Goal: Find specific fact: Find specific fact

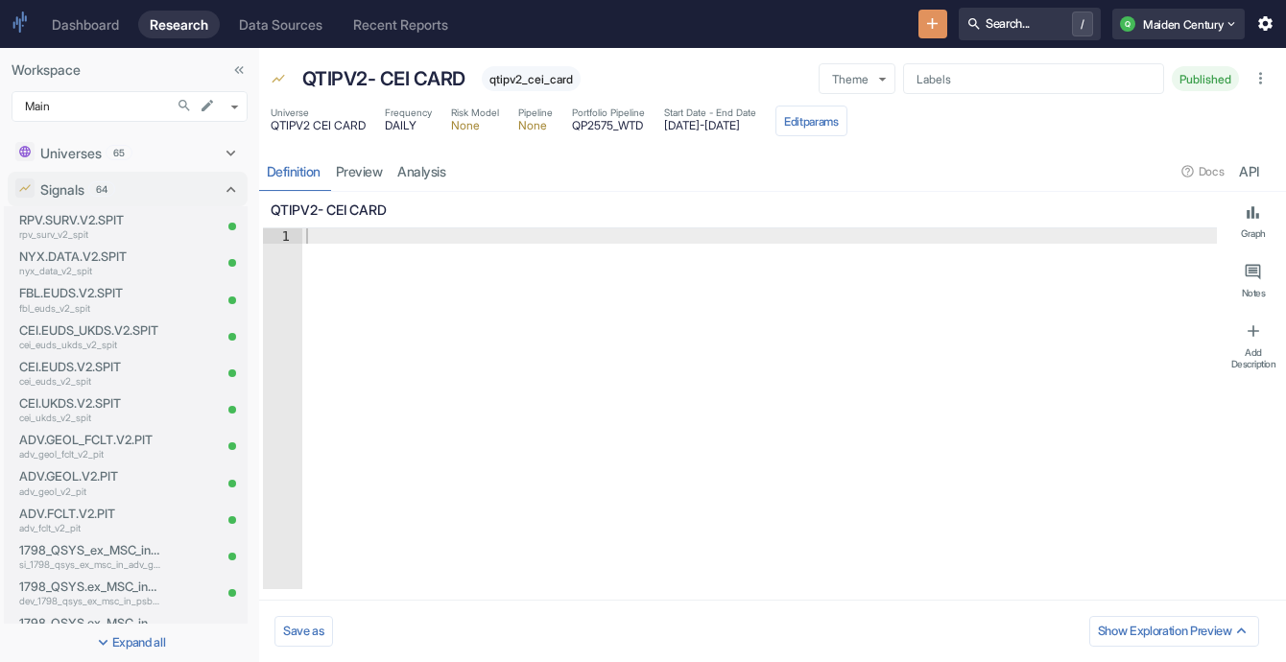
type textarea "x"
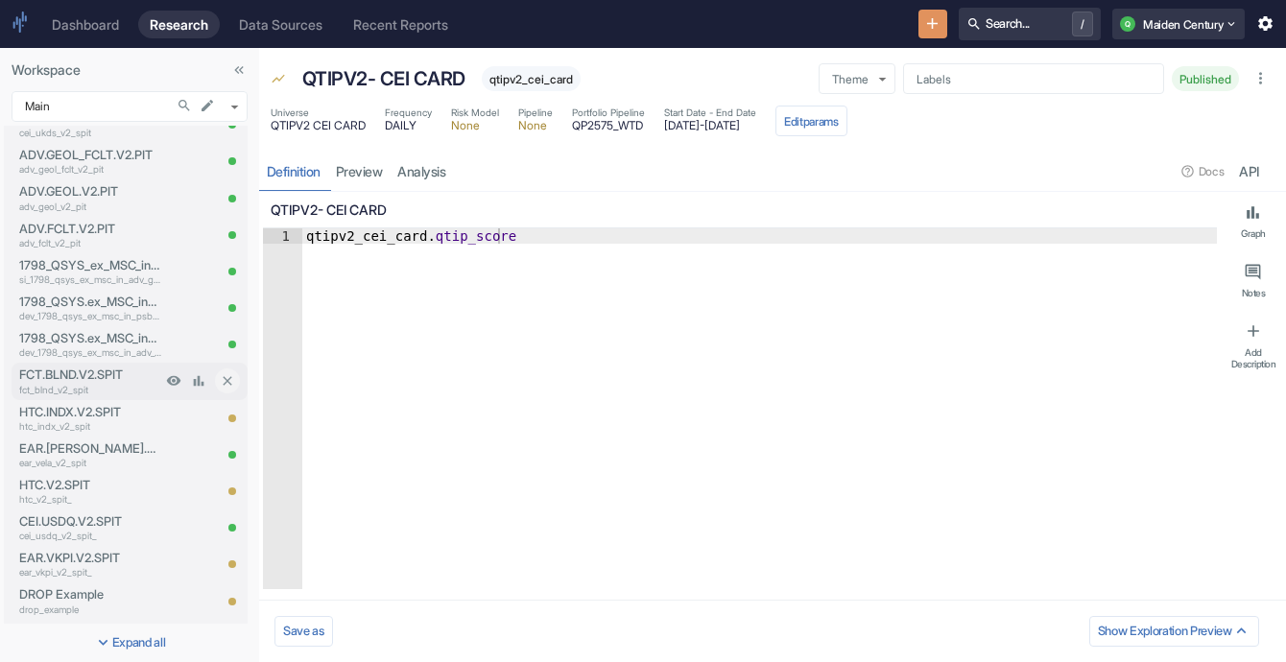
click at [104, 379] on p "FCT.BLND.V2.SPIT" at bounding box center [90, 375] width 142 height 18
type textarea "x"
click at [441, 168] on link "analysis" at bounding box center [422, 171] width 63 height 39
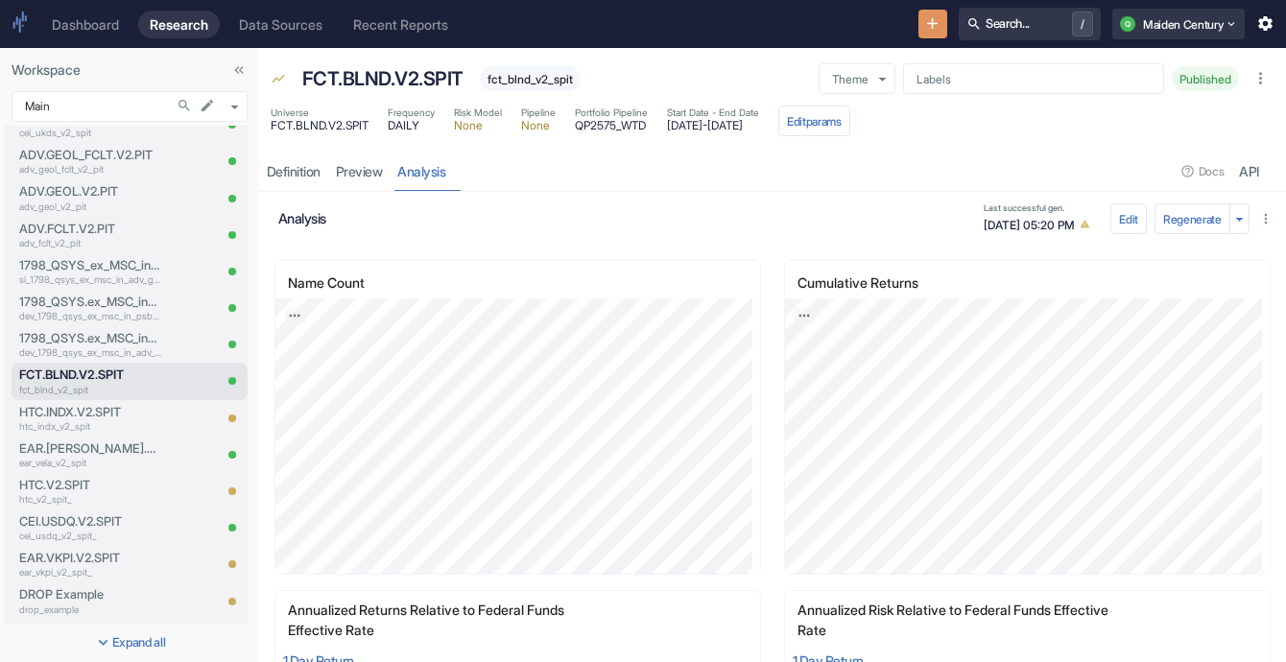
click at [551, 77] on span "fct_blnd_v2_spit" at bounding box center [530, 79] width 101 height 14
copy span "fct_blnd_v2_spit"
